Goal: Information Seeking & Learning: Learn about a topic

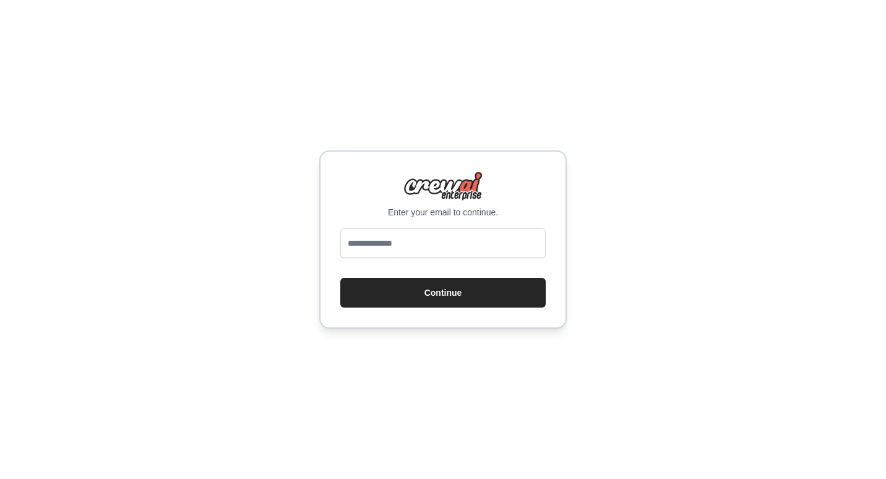
click at [386, 245] on input "email" at bounding box center [443, 243] width 206 height 30
type input "**********"
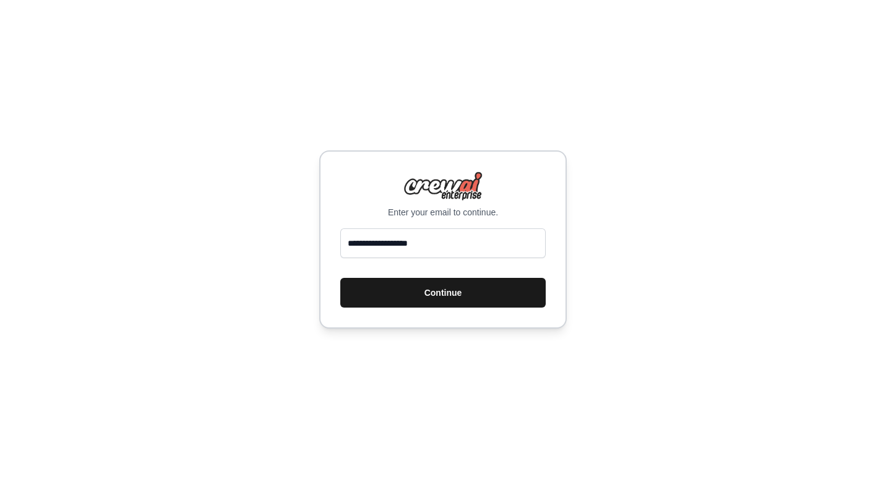
click at [452, 293] on button "Continue" at bounding box center [443, 293] width 206 height 30
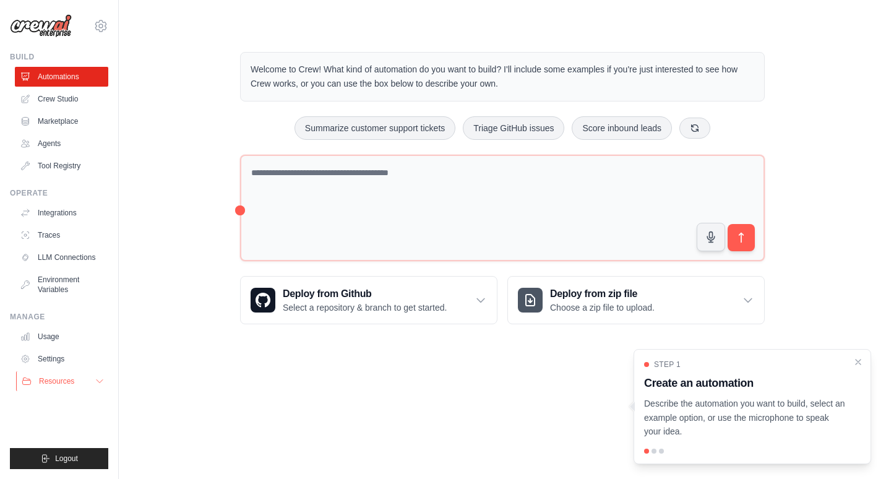
click at [61, 378] on span "Resources" at bounding box center [56, 381] width 35 height 10
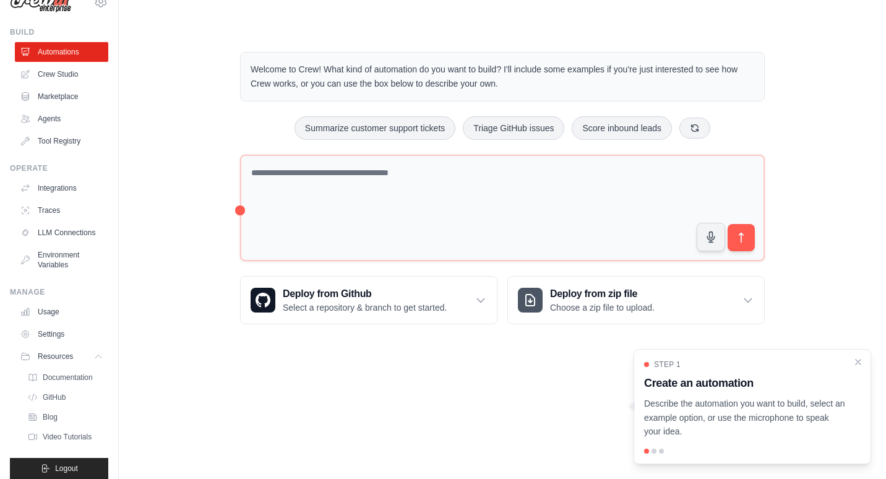
scroll to position [45, 0]
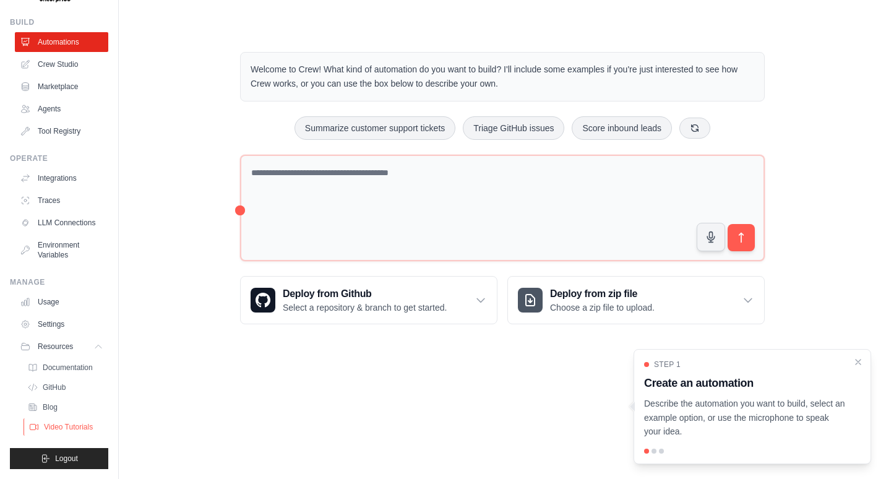
click at [75, 428] on span "Video Tutorials" at bounding box center [68, 427] width 49 height 10
